Goal: Information Seeking & Learning: Learn about a topic

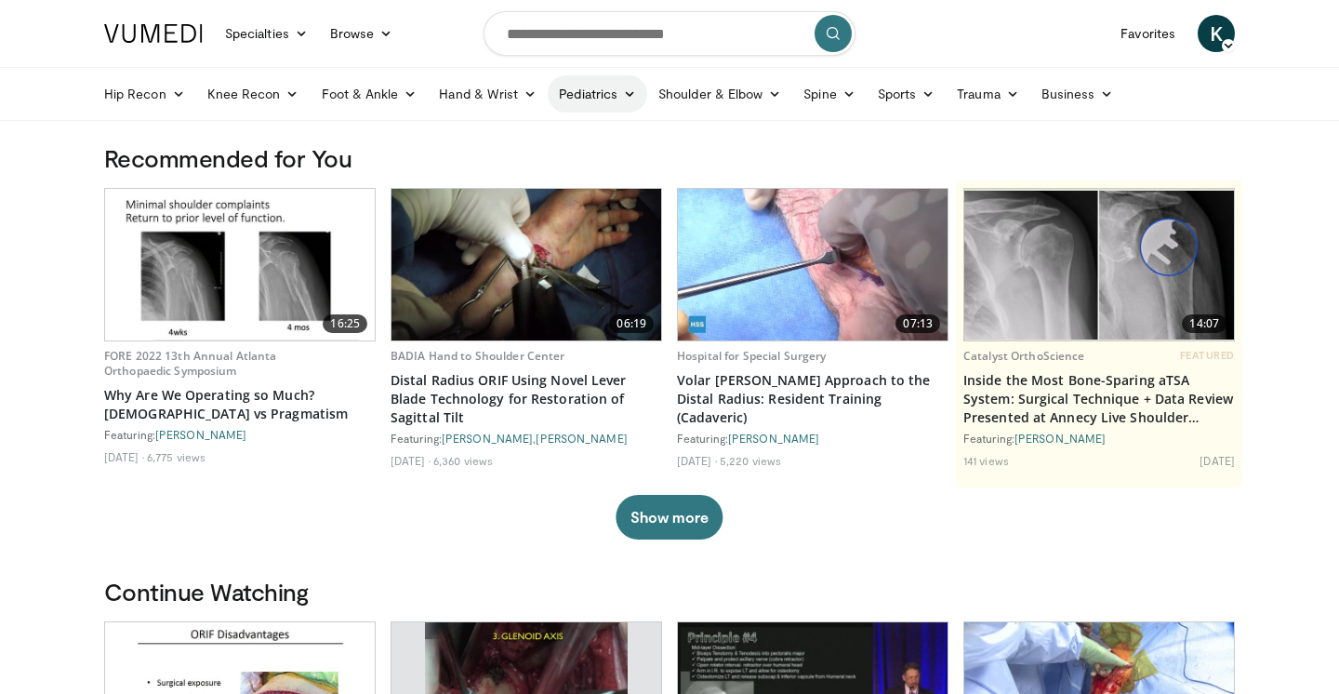
click at [578, 96] on link "Pediatrics" at bounding box center [598, 93] width 100 height 37
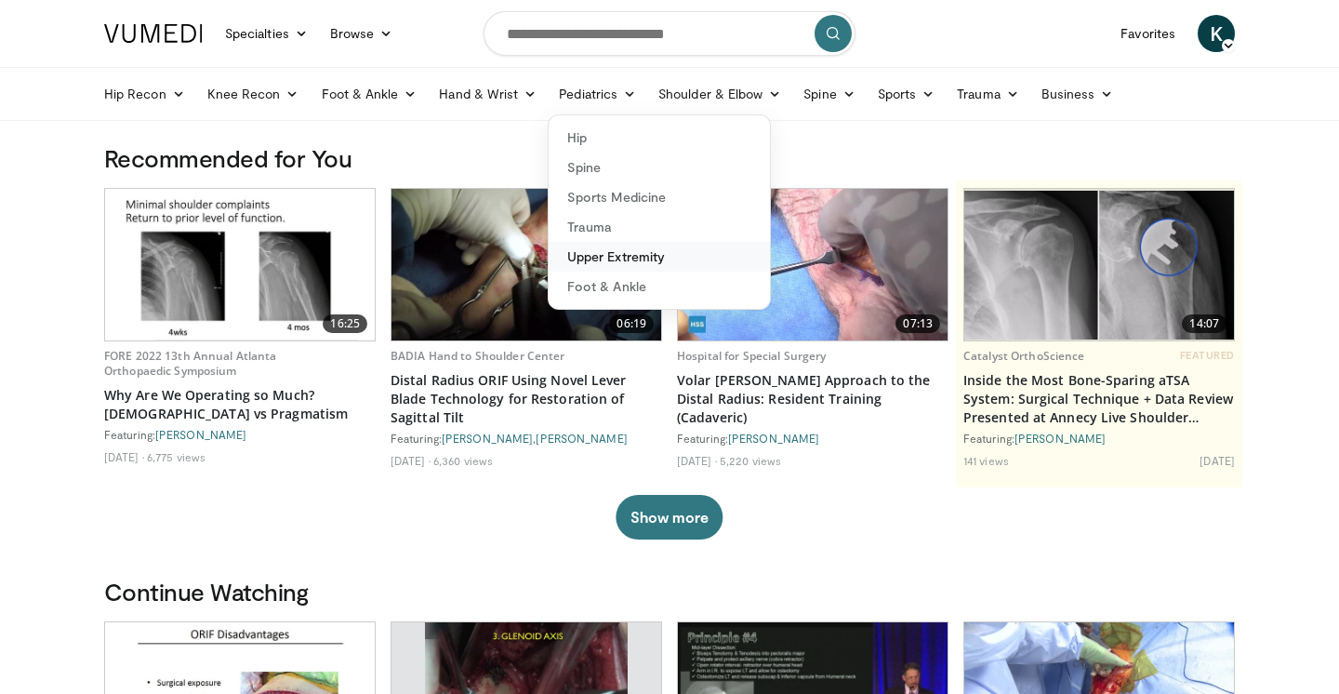
click at [603, 258] on link "Upper Extremity" at bounding box center [659, 257] width 221 height 30
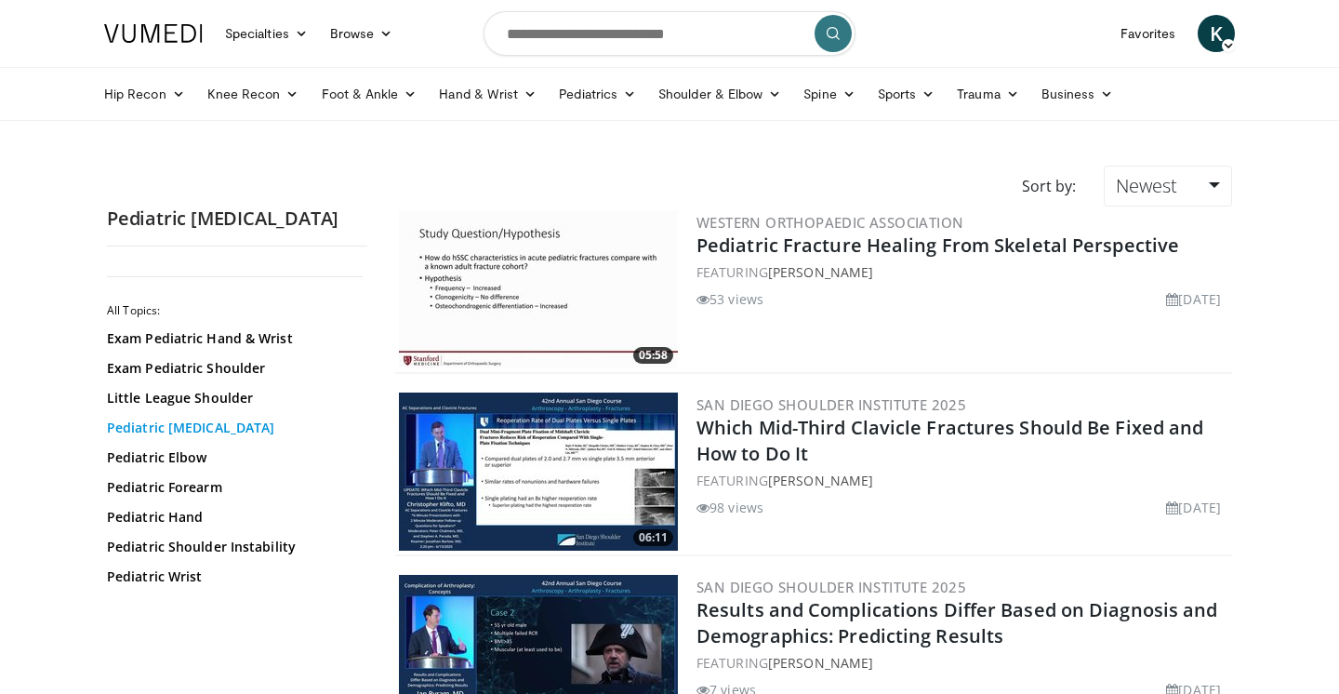
click at [209, 418] on link "Pediatric Clavicle Fracture" at bounding box center [232, 427] width 251 height 19
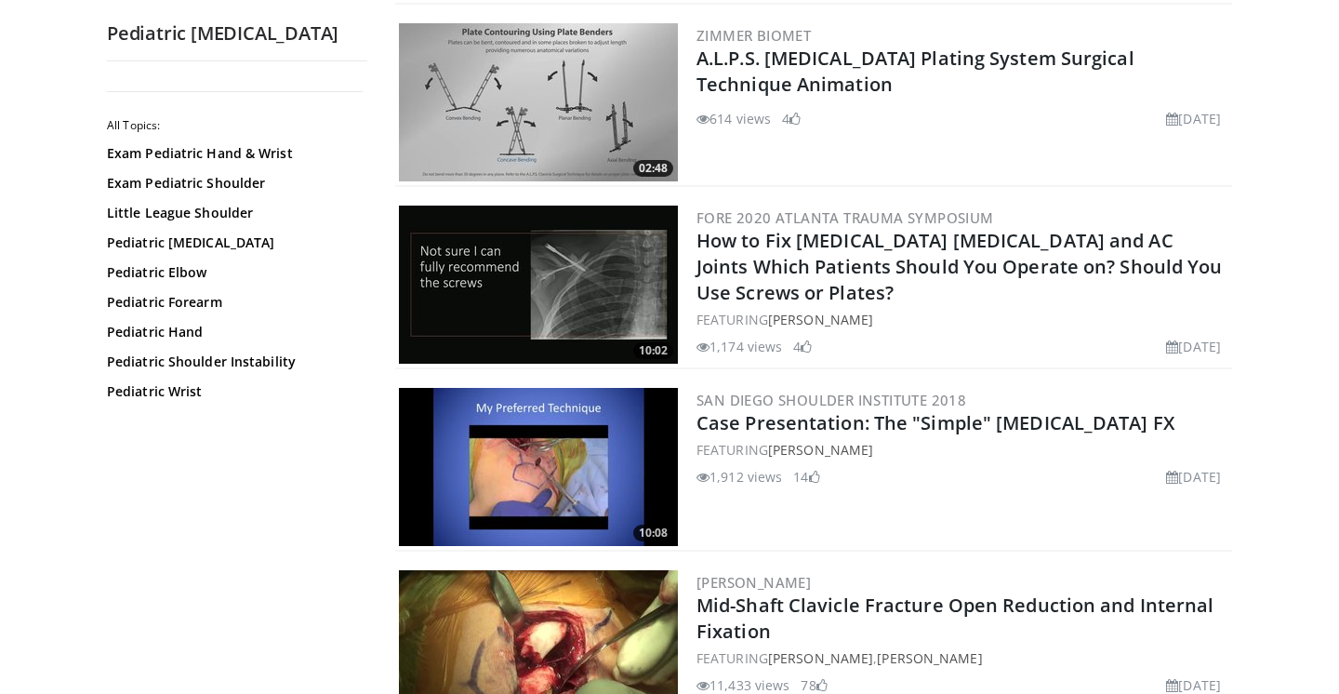
scroll to position [2011, 0]
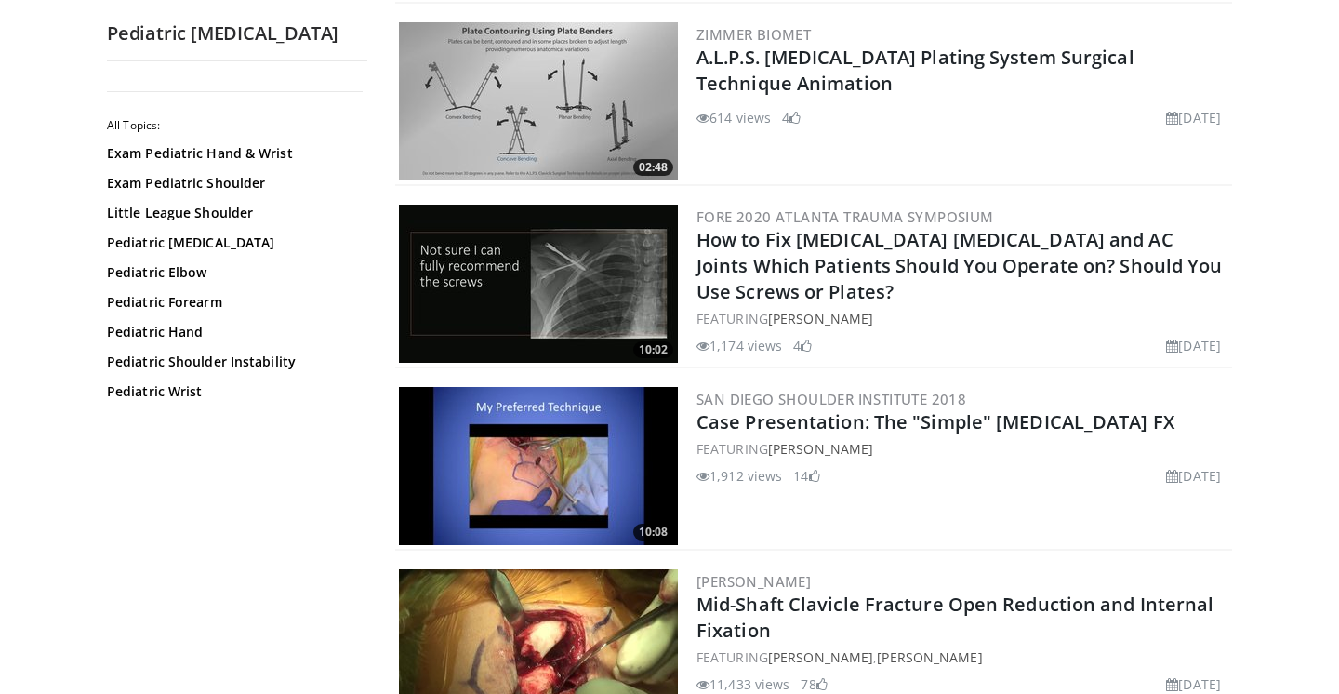
click at [511, 293] on img at bounding box center [538, 284] width 279 height 158
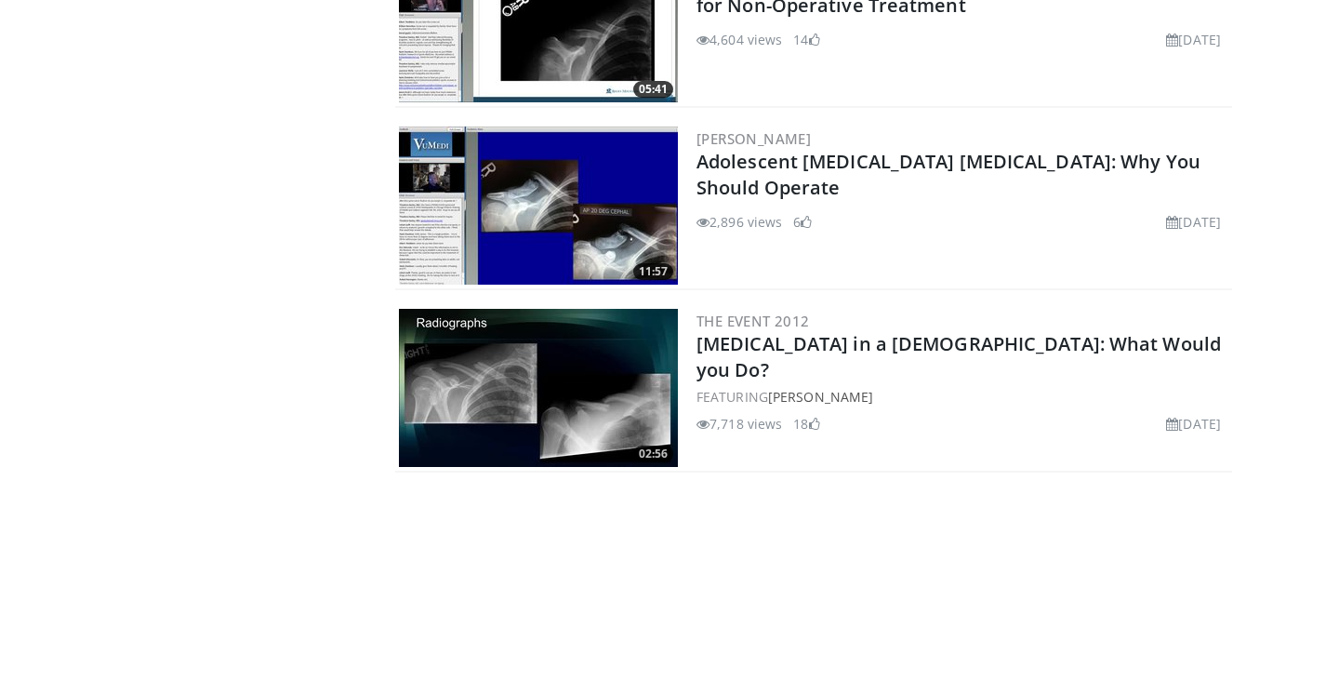
scroll to position [2821, 0]
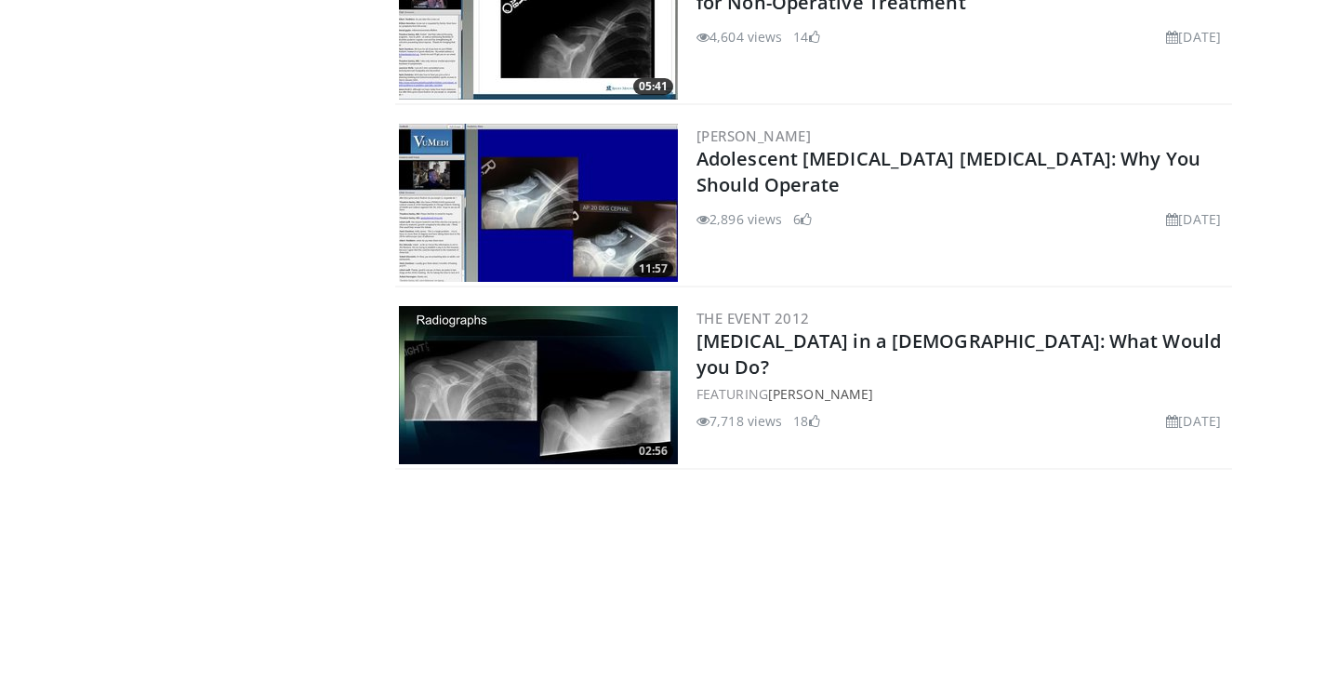
click at [481, 386] on img at bounding box center [538, 385] width 279 height 158
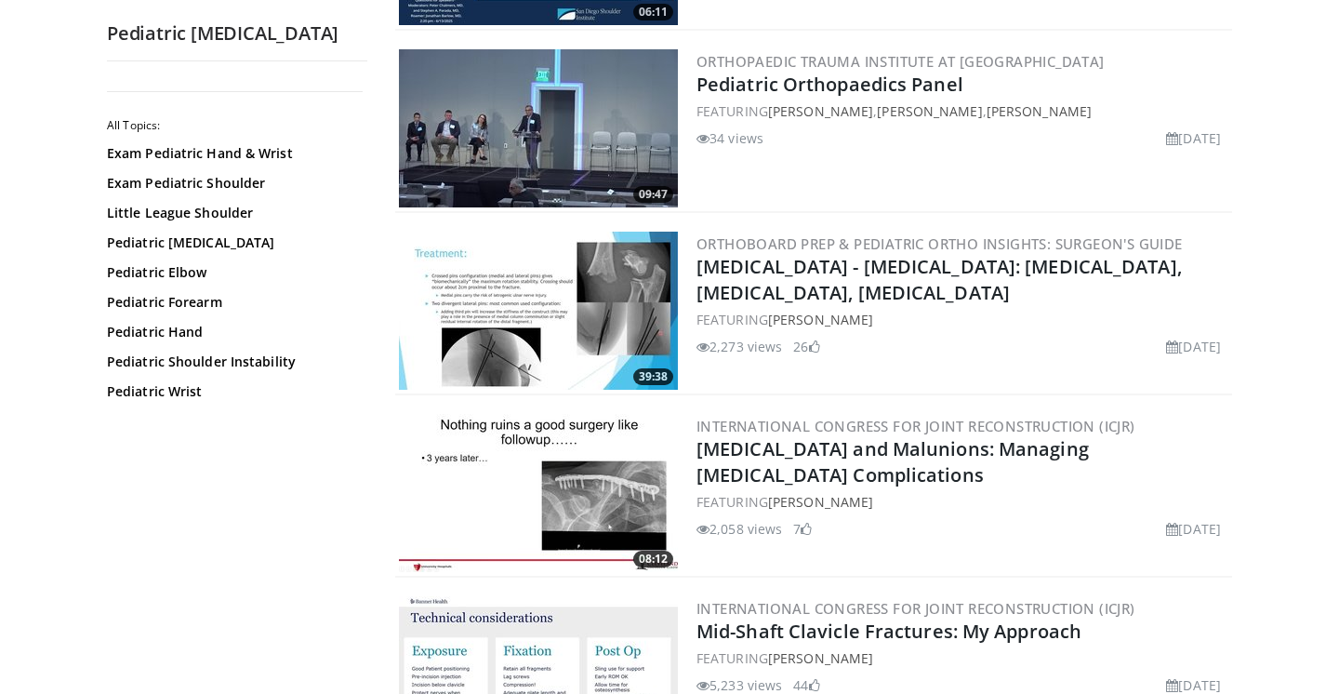
scroll to position [525, 0]
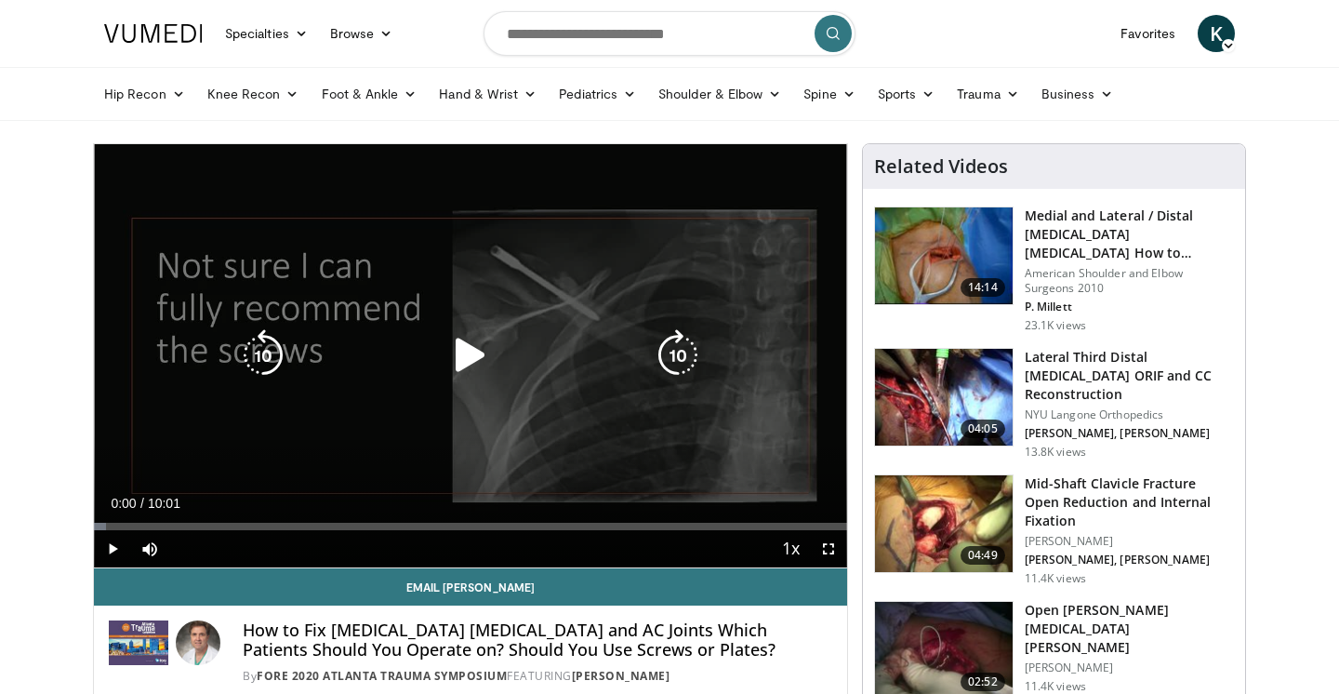
click at [458, 370] on icon "Video Player" at bounding box center [471, 355] width 52 height 52
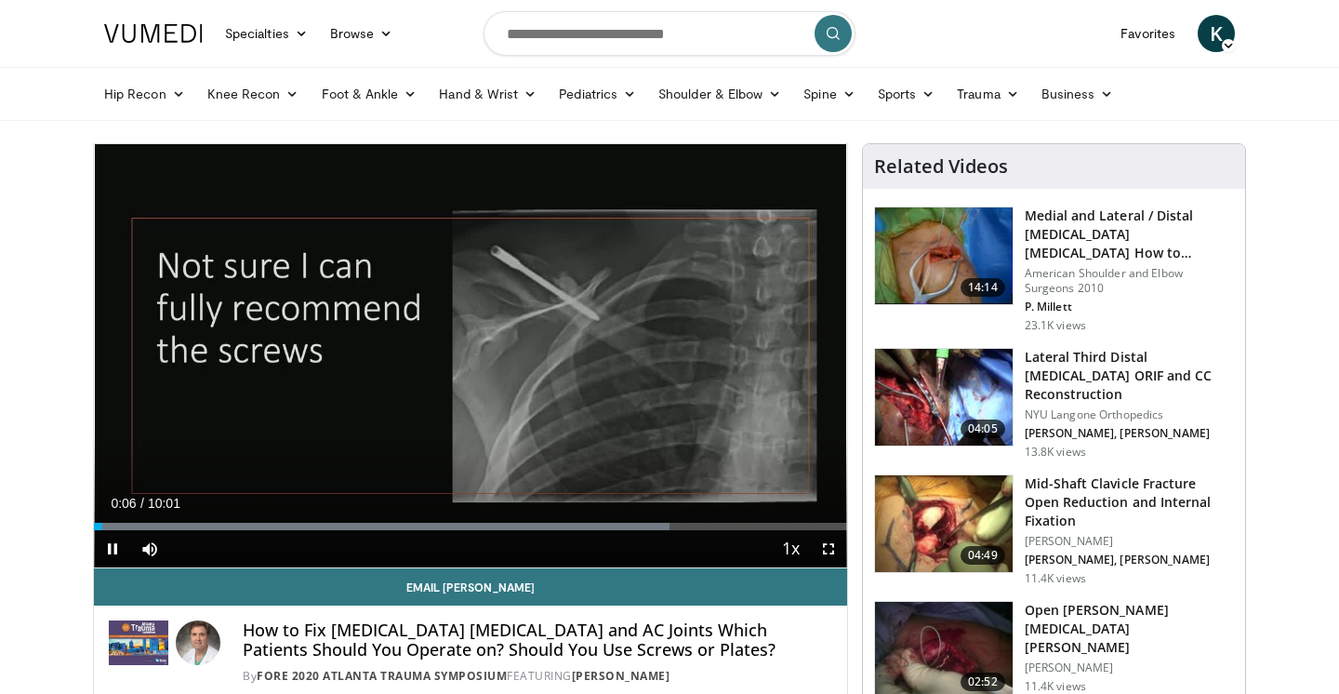
click at [830, 548] on span "Video Player" at bounding box center [828, 548] width 37 height 37
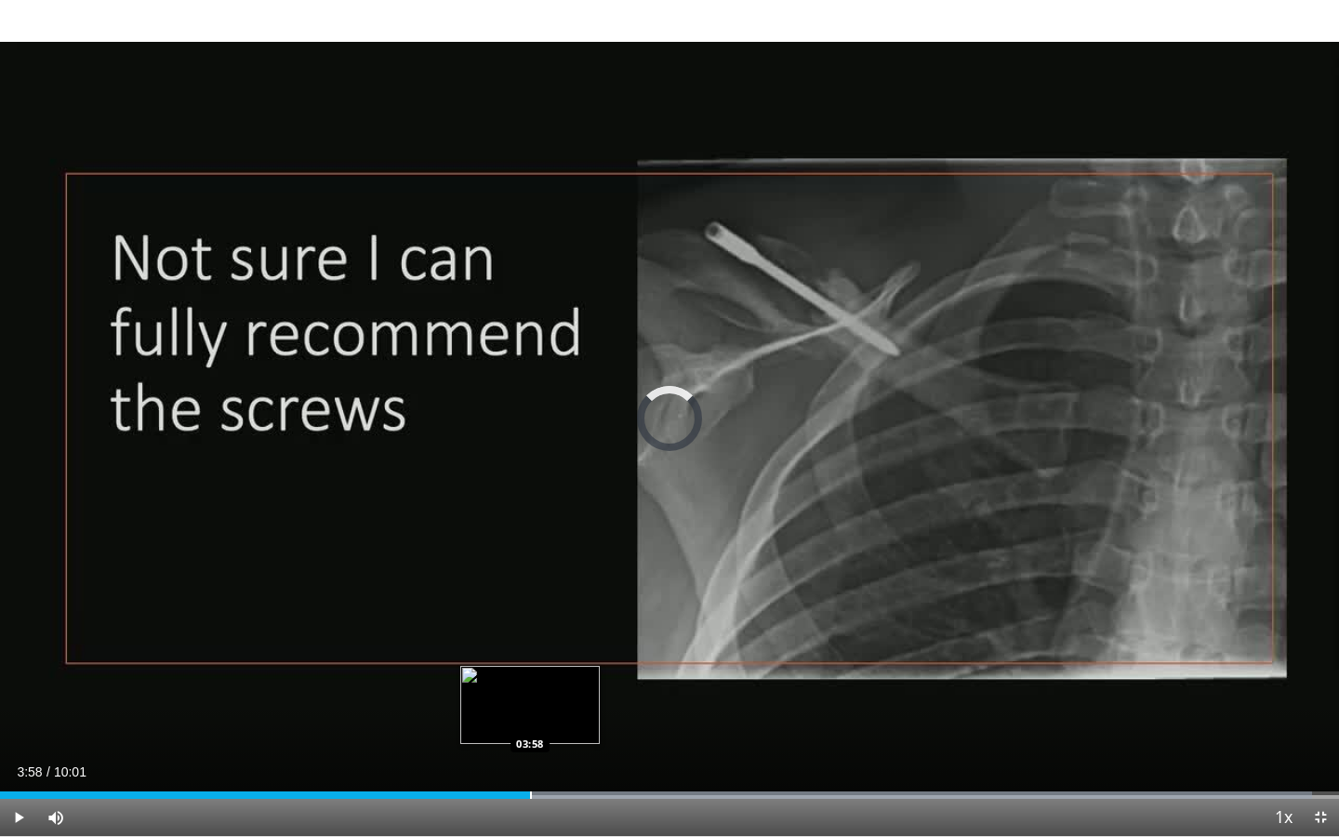
click at [530, 693] on div "Progress Bar" at bounding box center [531, 794] width 2 height 7
click at [599, 693] on div "Progress Bar" at bounding box center [600, 794] width 2 height 7
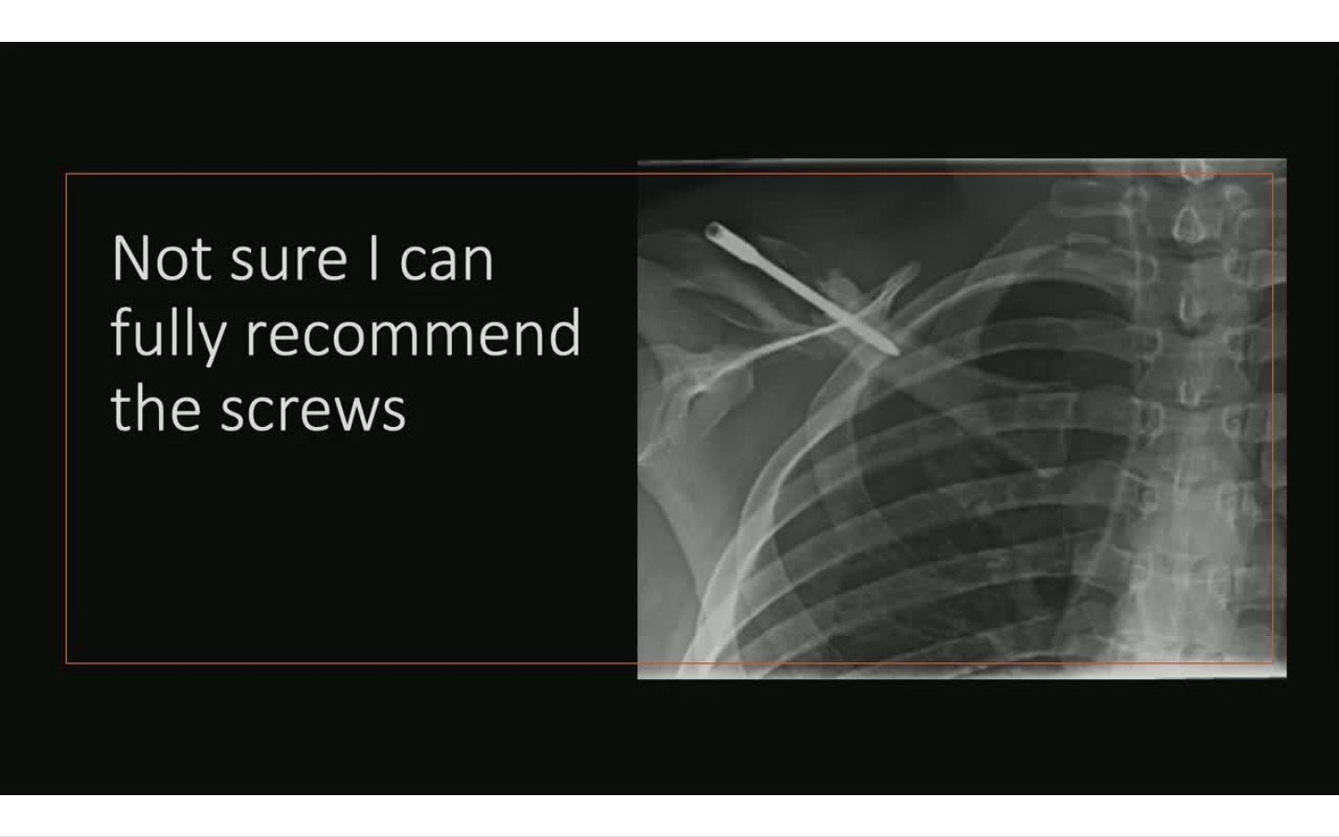
click at [599, 693] on video-js "**********" at bounding box center [669, 418] width 1339 height 837
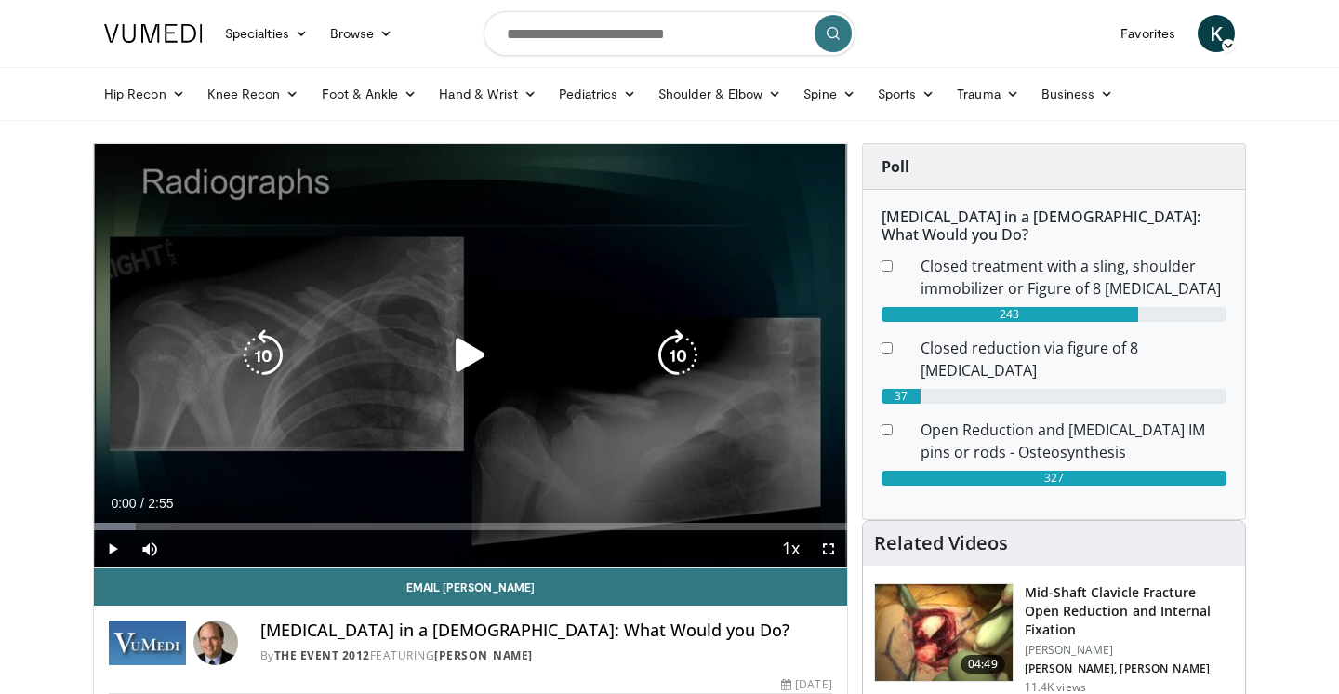
click at [465, 353] on icon "Video Player" at bounding box center [471, 355] width 52 height 52
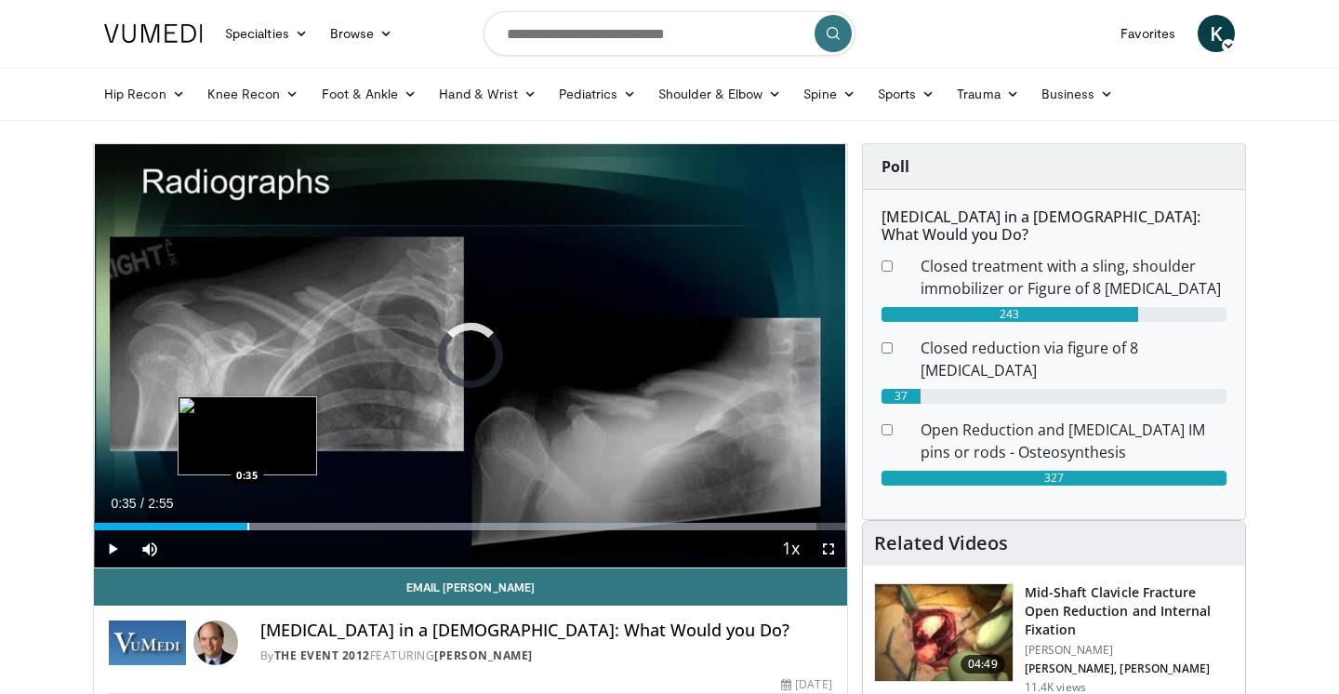
click at [247, 527] on div "Progress Bar" at bounding box center [248, 526] width 2 height 7
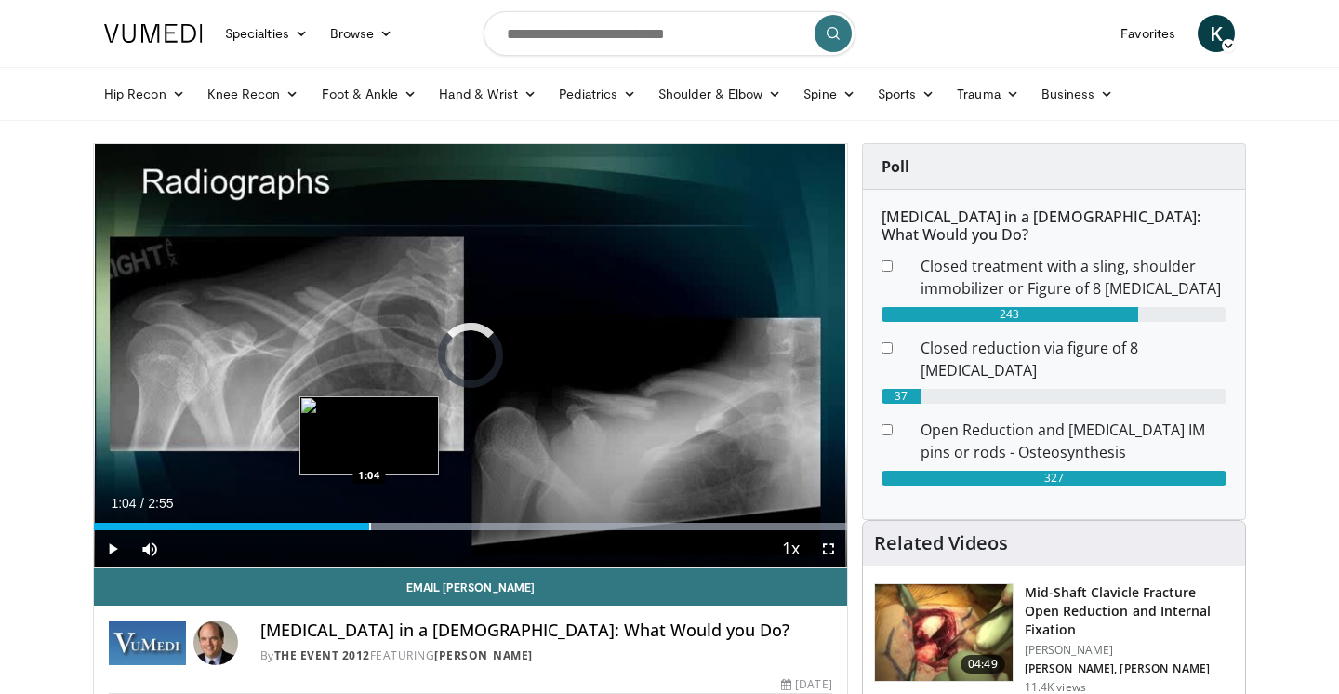
click at [369, 527] on div "Progress Bar" at bounding box center [370, 526] width 2 height 7
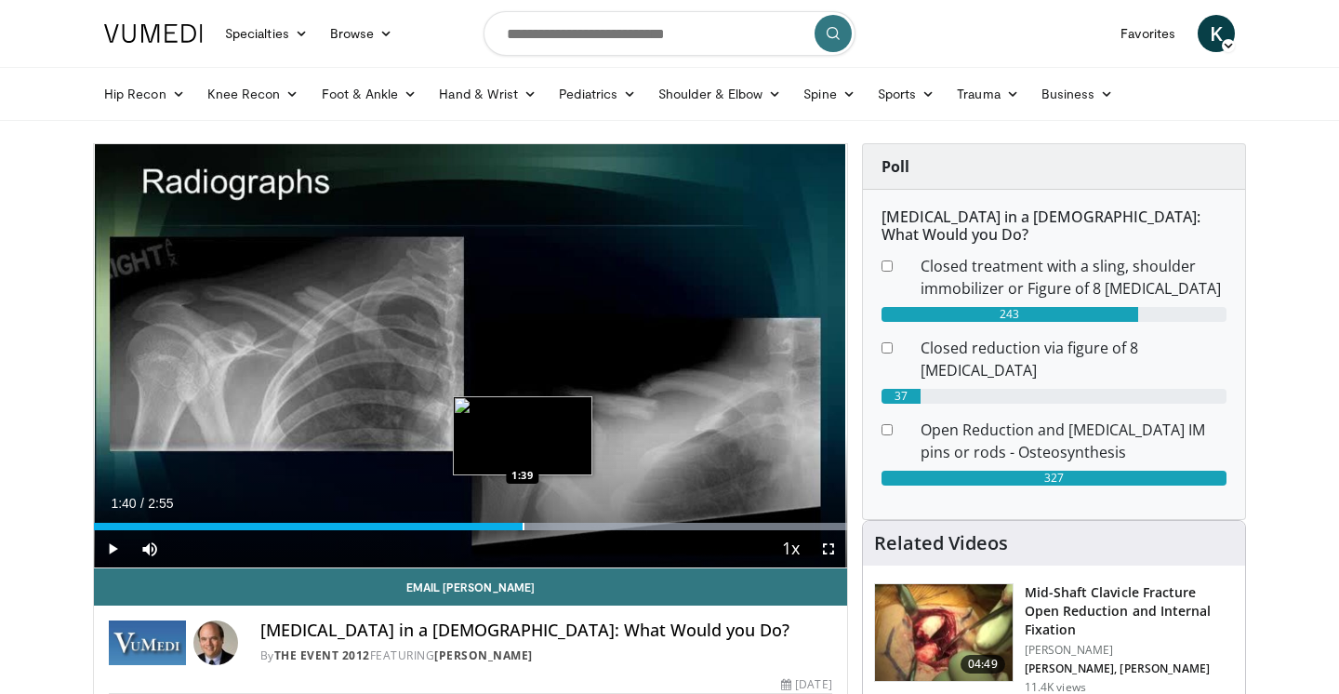
click at [524, 519] on div "Loaded : 99.96% 1:40 1:39" at bounding box center [470, 521] width 753 height 18
click at [618, 530] on div "Current Time 1:41 / Duration 2:55 Pause Skip Backward Skip Forward Mute Loaded …" at bounding box center [470, 548] width 753 height 37
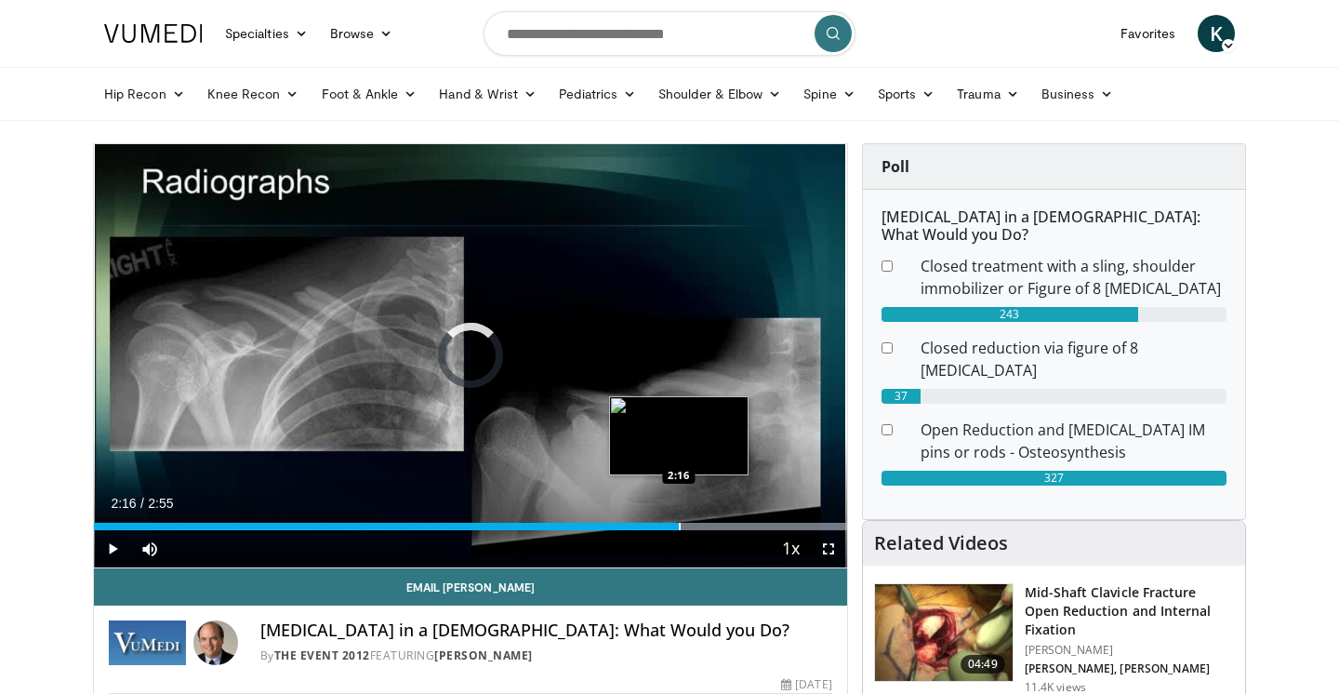
click at [679, 526] on div "Progress Bar" at bounding box center [680, 526] width 2 height 7
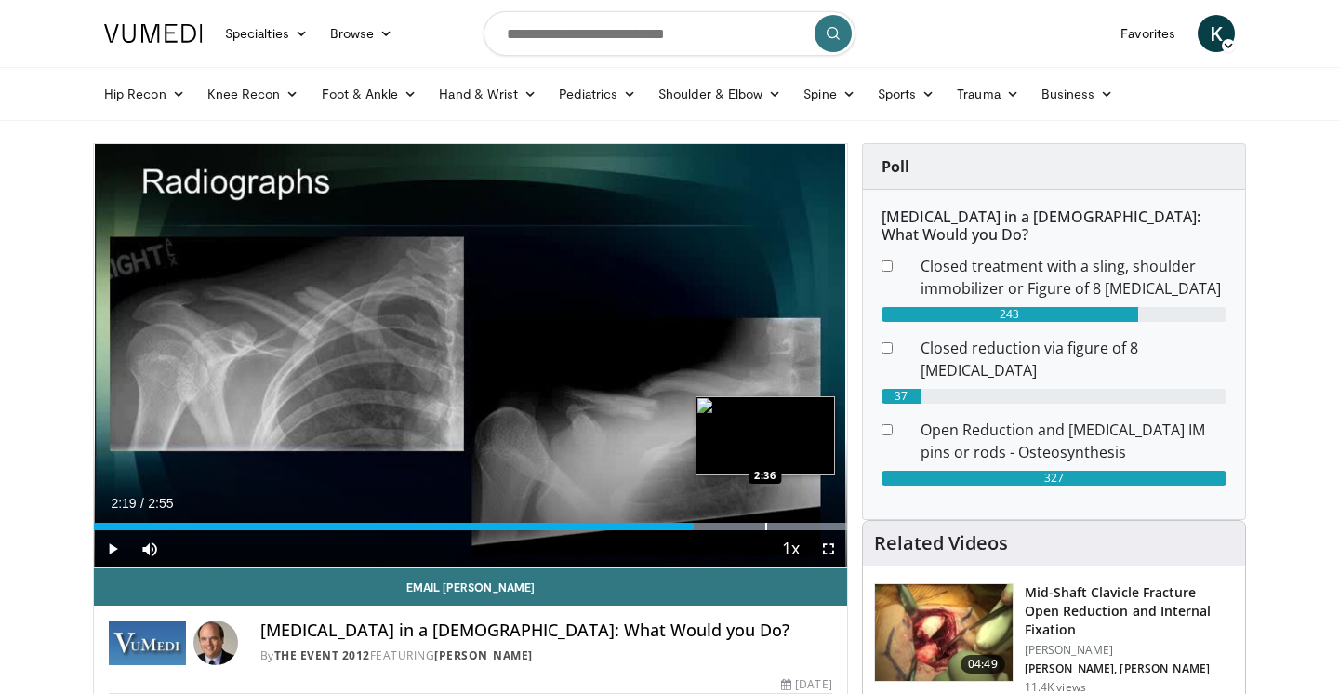
click at [765, 529] on div "Progress Bar" at bounding box center [766, 526] width 2 height 7
